Goal: Task Accomplishment & Management: Use online tool/utility

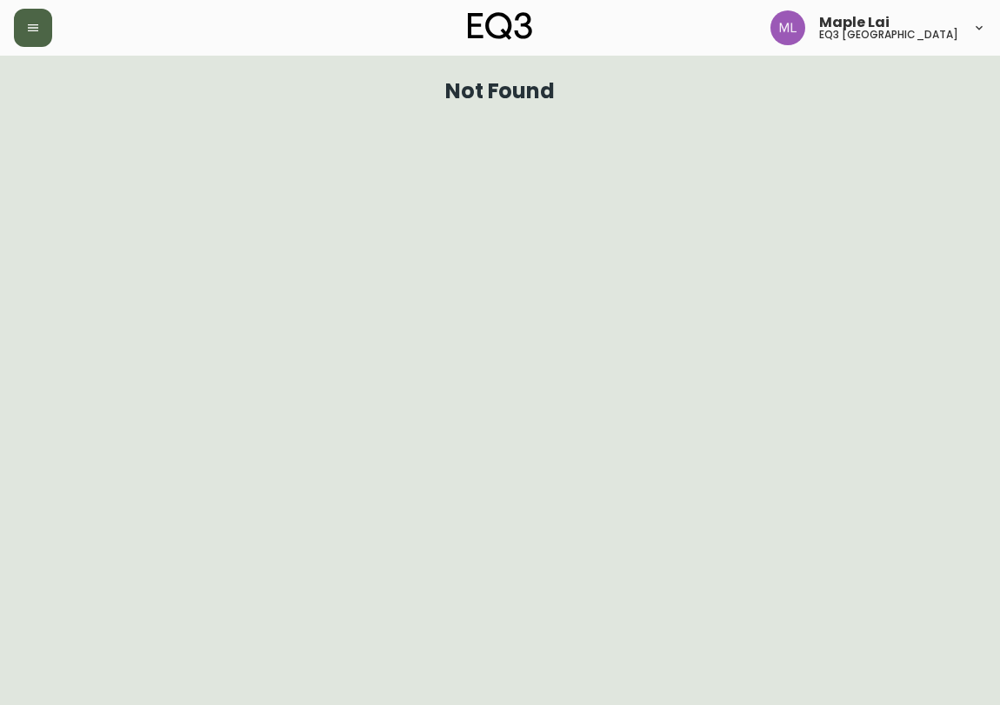
click at [30, 23] on icon "button" at bounding box center [33, 28] width 14 height 14
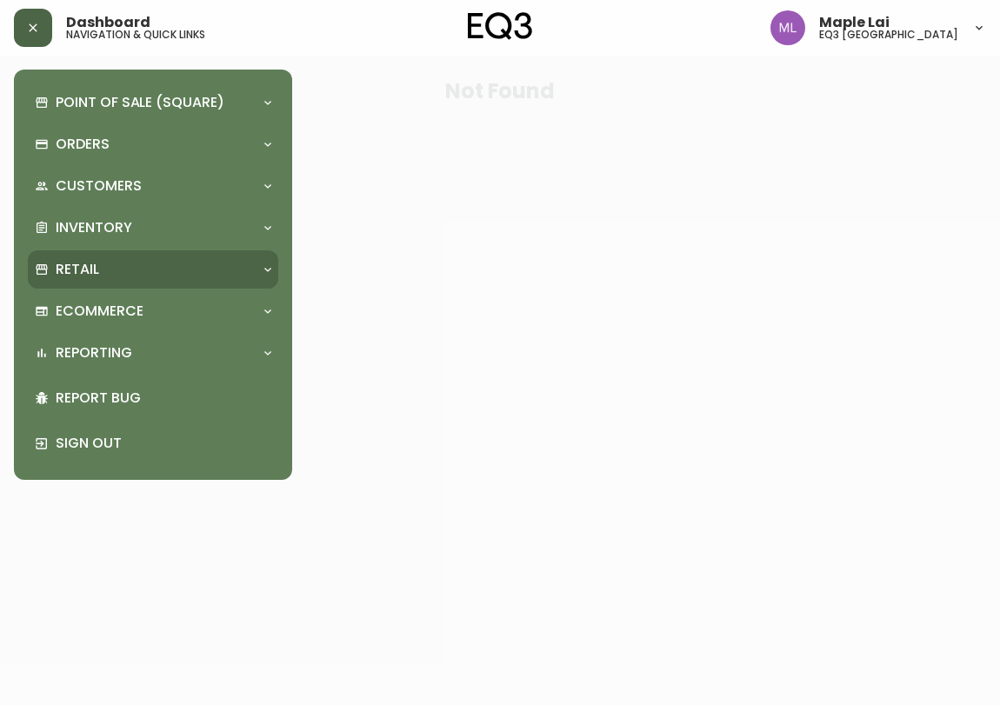
click at [82, 261] on p "Retail" at bounding box center [77, 269] width 43 height 19
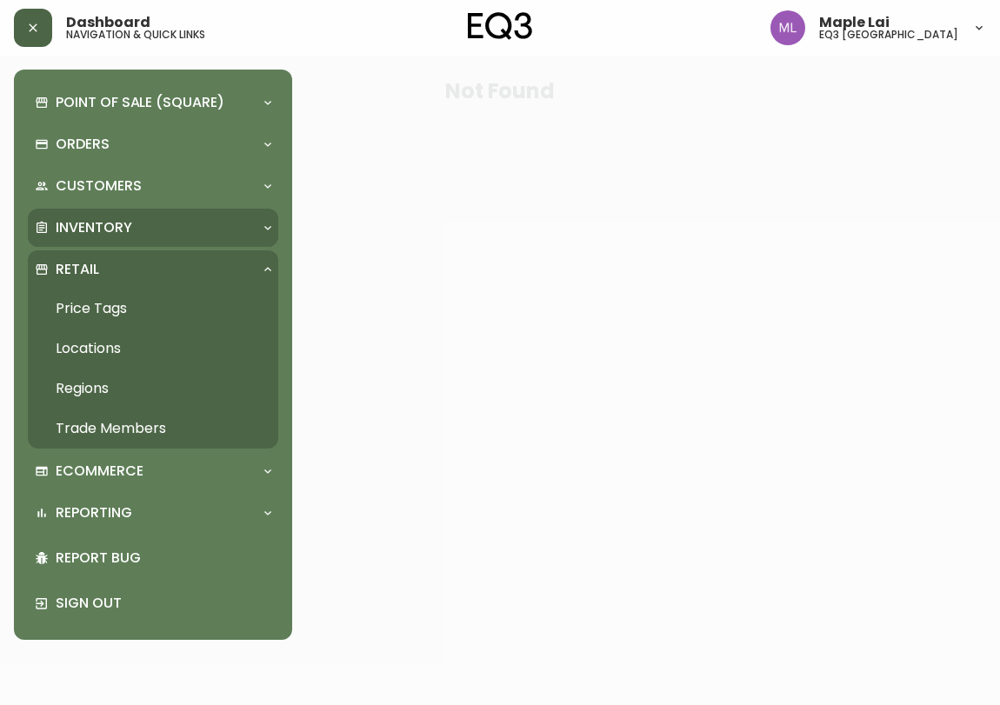
click at [114, 220] on p "Inventory" at bounding box center [94, 227] width 76 height 19
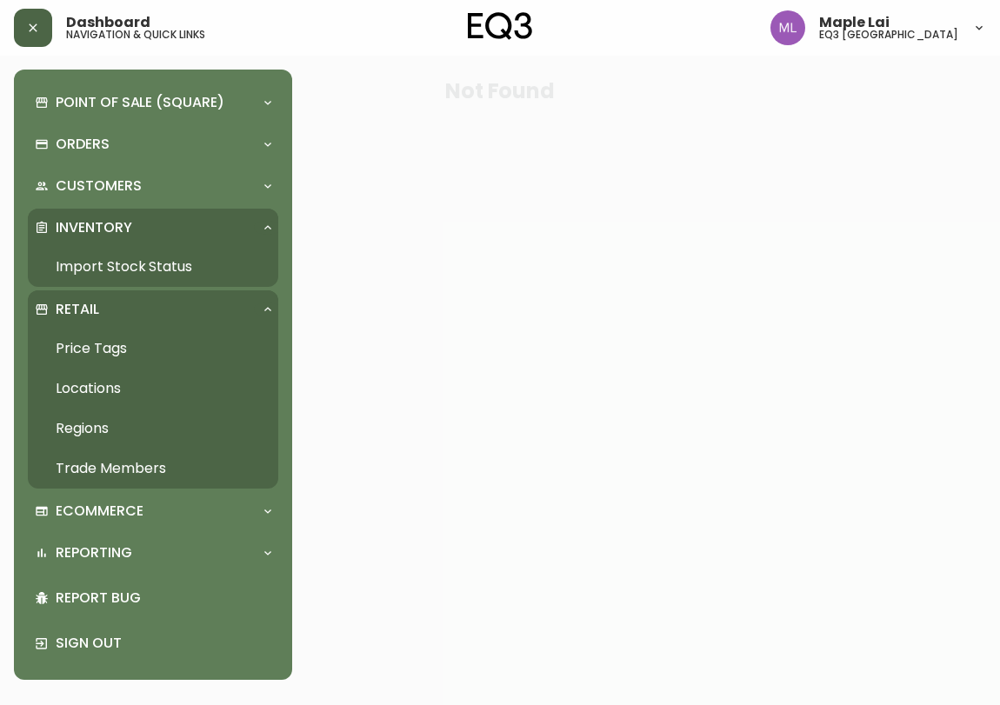
click at [124, 261] on link "Import Stock Status" at bounding box center [153, 267] width 250 height 40
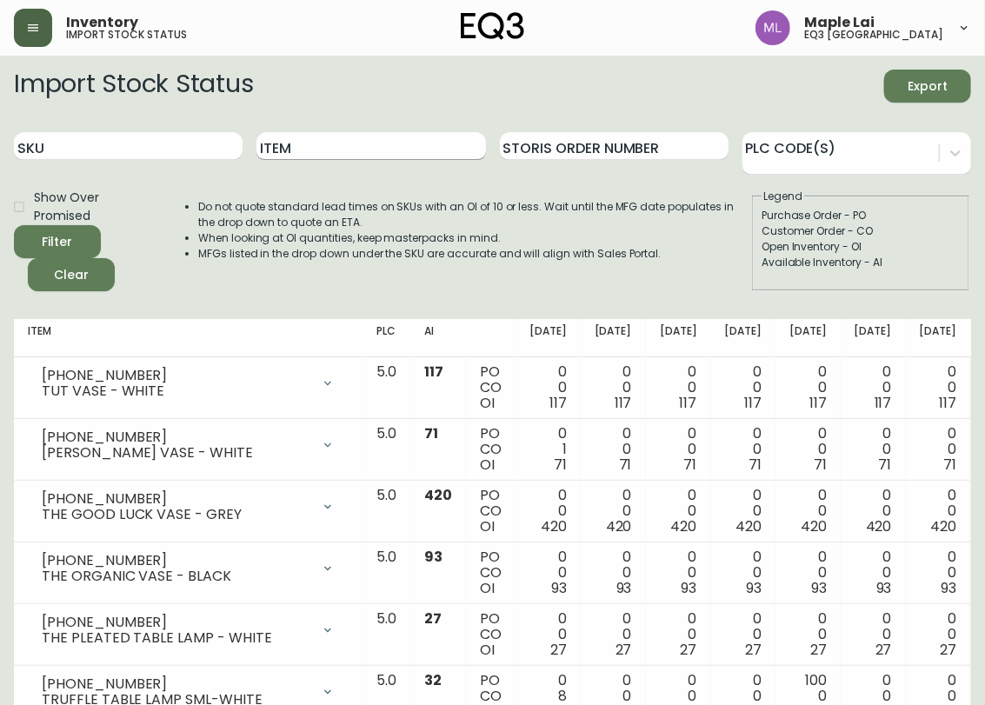
click at [303, 144] on input "Item" at bounding box center [370, 146] width 229 height 28
type input "drum"
click at [14, 225] on button "Filter" at bounding box center [57, 241] width 87 height 33
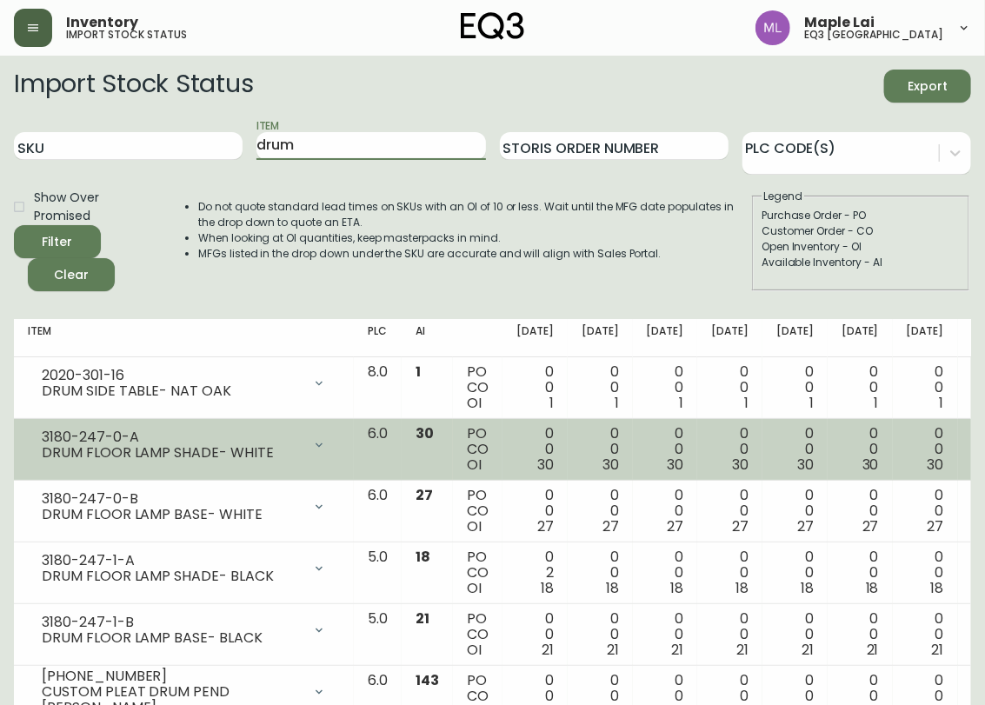
scroll to position [96, 0]
